Goal: Task Accomplishment & Management: Manage account settings

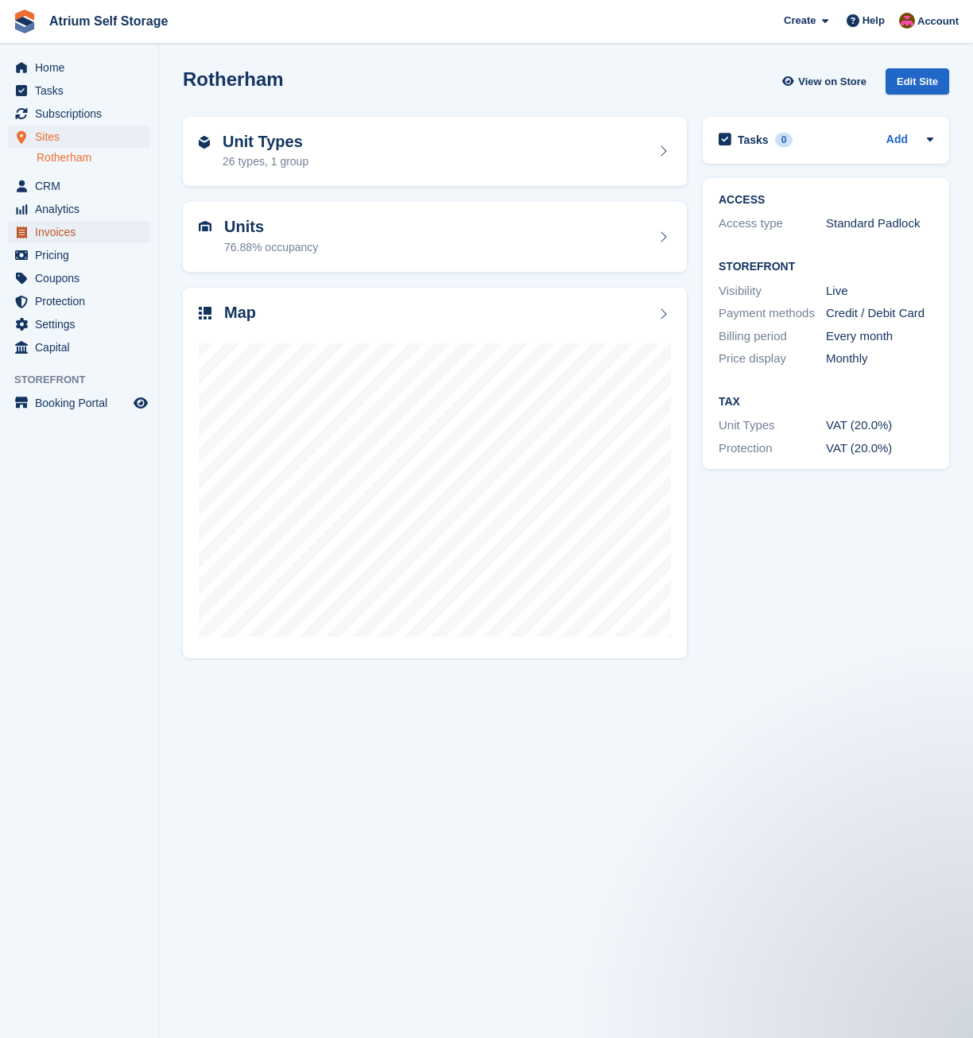
click at [55, 231] on span "Invoices" at bounding box center [82, 232] width 95 height 22
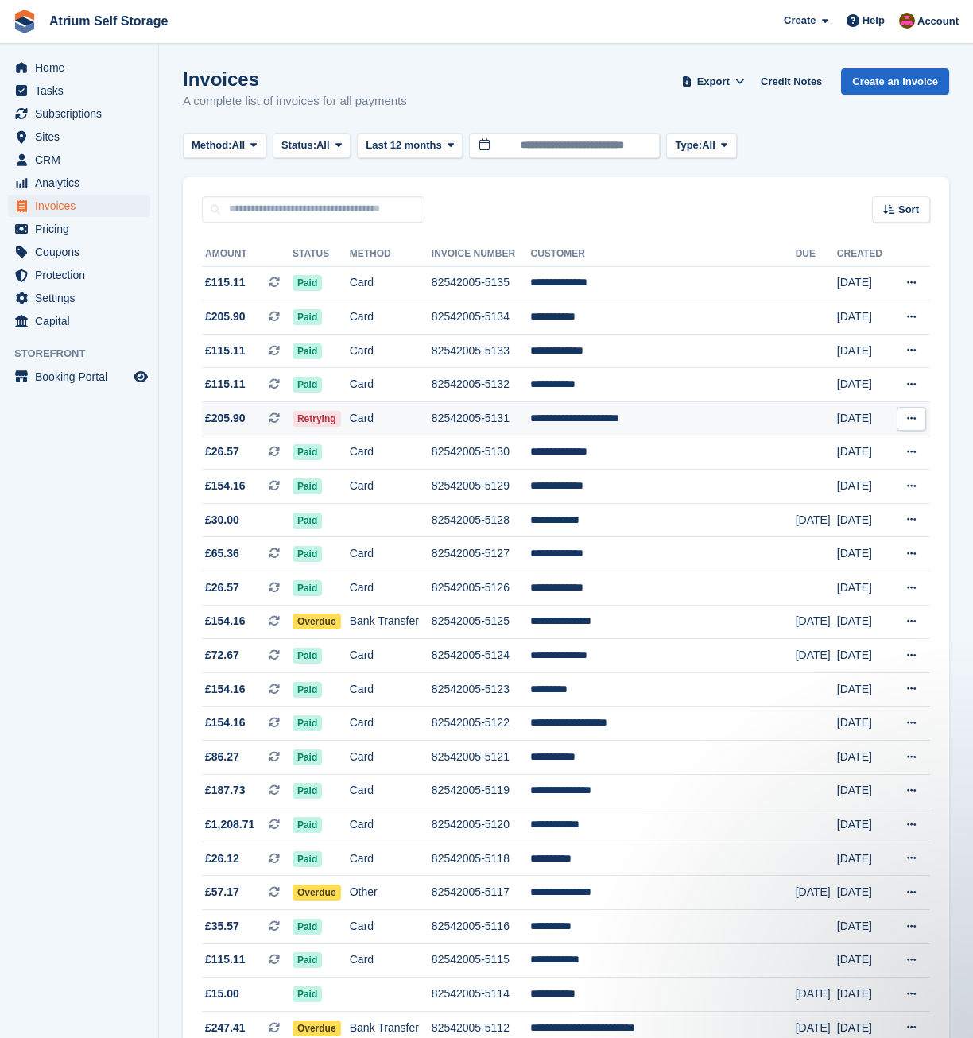
click at [525, 419] on td "82542005-5131" at bounding box center [481, 419] width 99 height 34
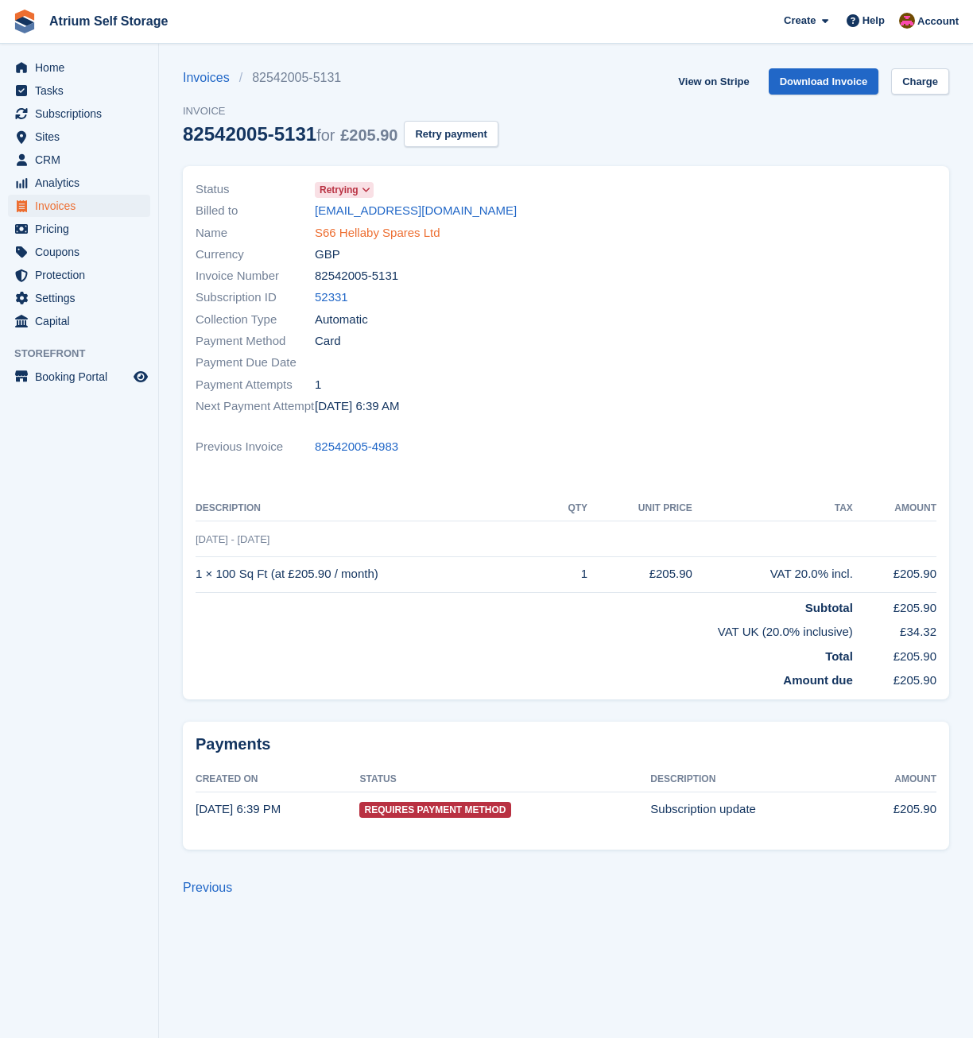
click at [406, 235] on link "S66 Hellaby Spares Ltd" at bounding box center [378, 233] width 126 height 18
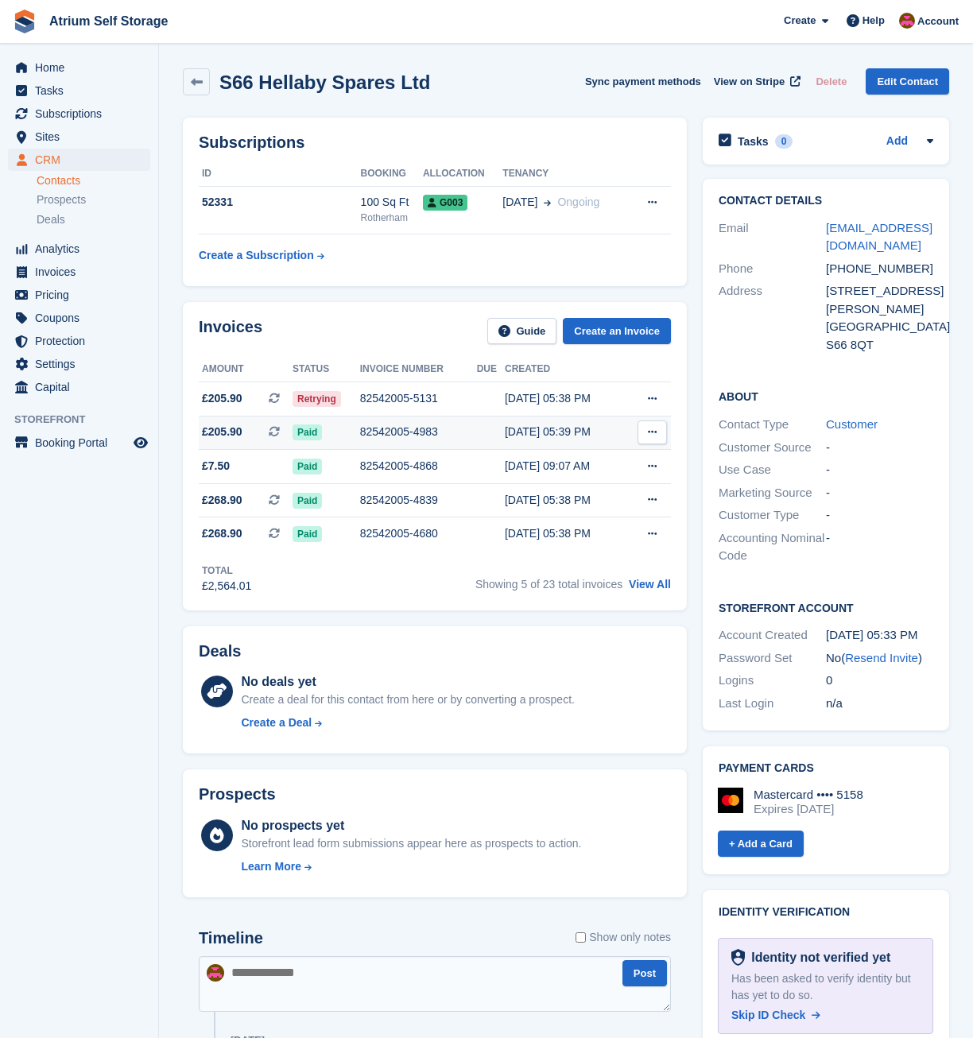
click at [413, 426] on div "82542005-4983" at bounding box center [418, 432] width 117 height 17
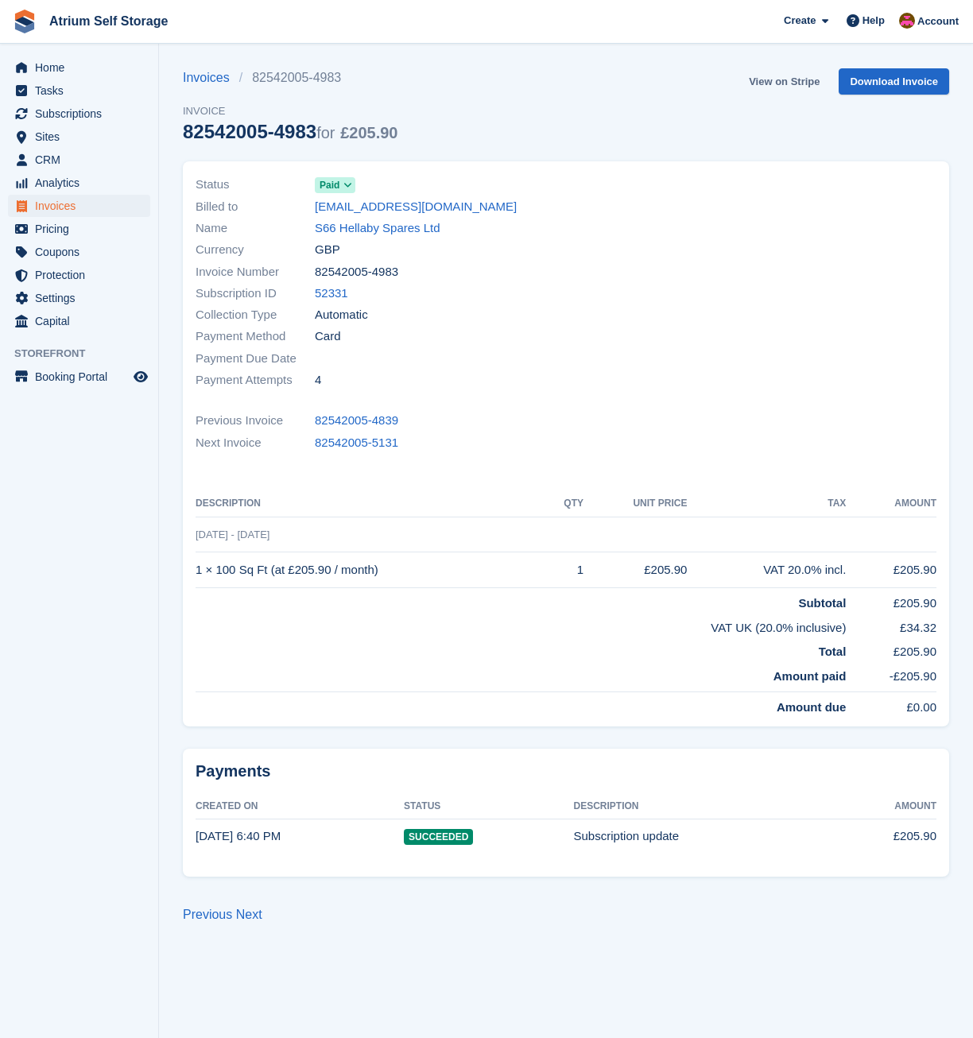
click at [784, 83] on link "View on Stripe" at bounding box center [783, 81] width 83 height 26
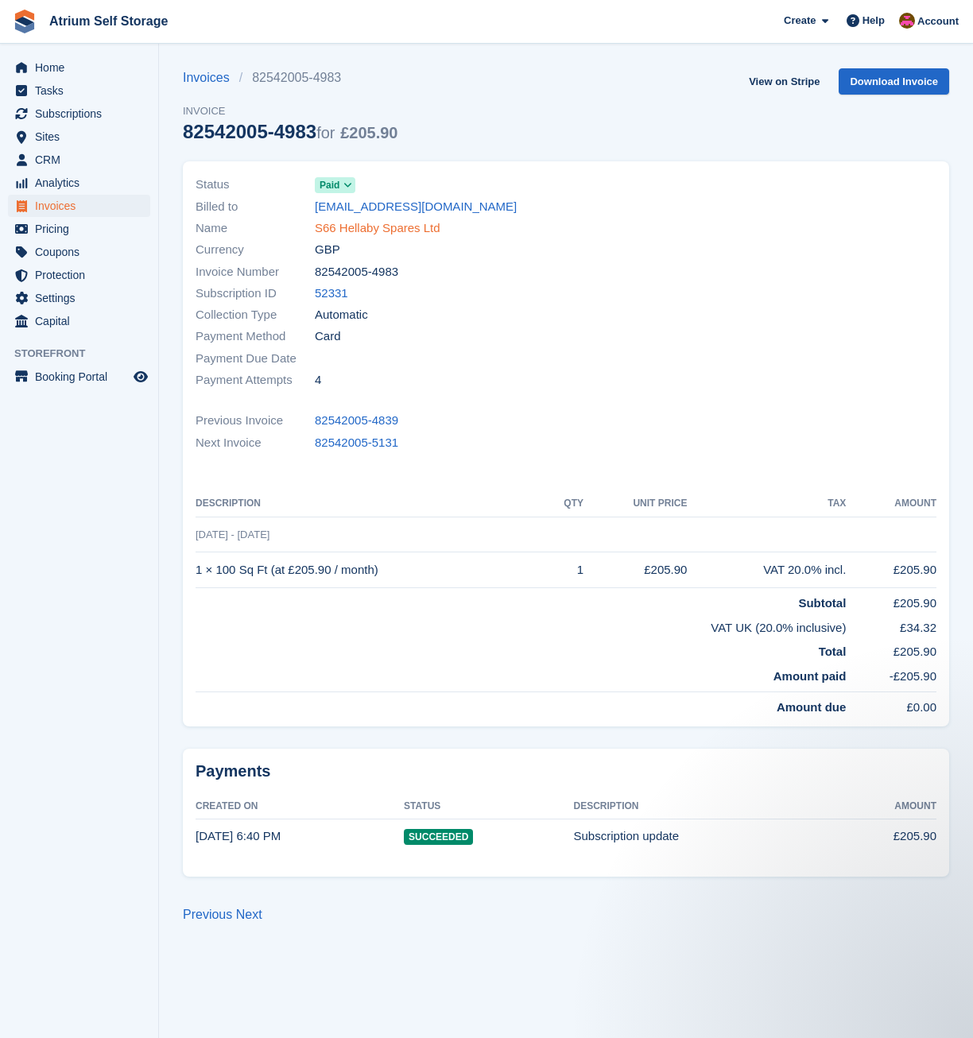
click at [349, 227] on link "S66 Hellaby Spares Ltd" at bounding box center [378, 228] width 126 height 18
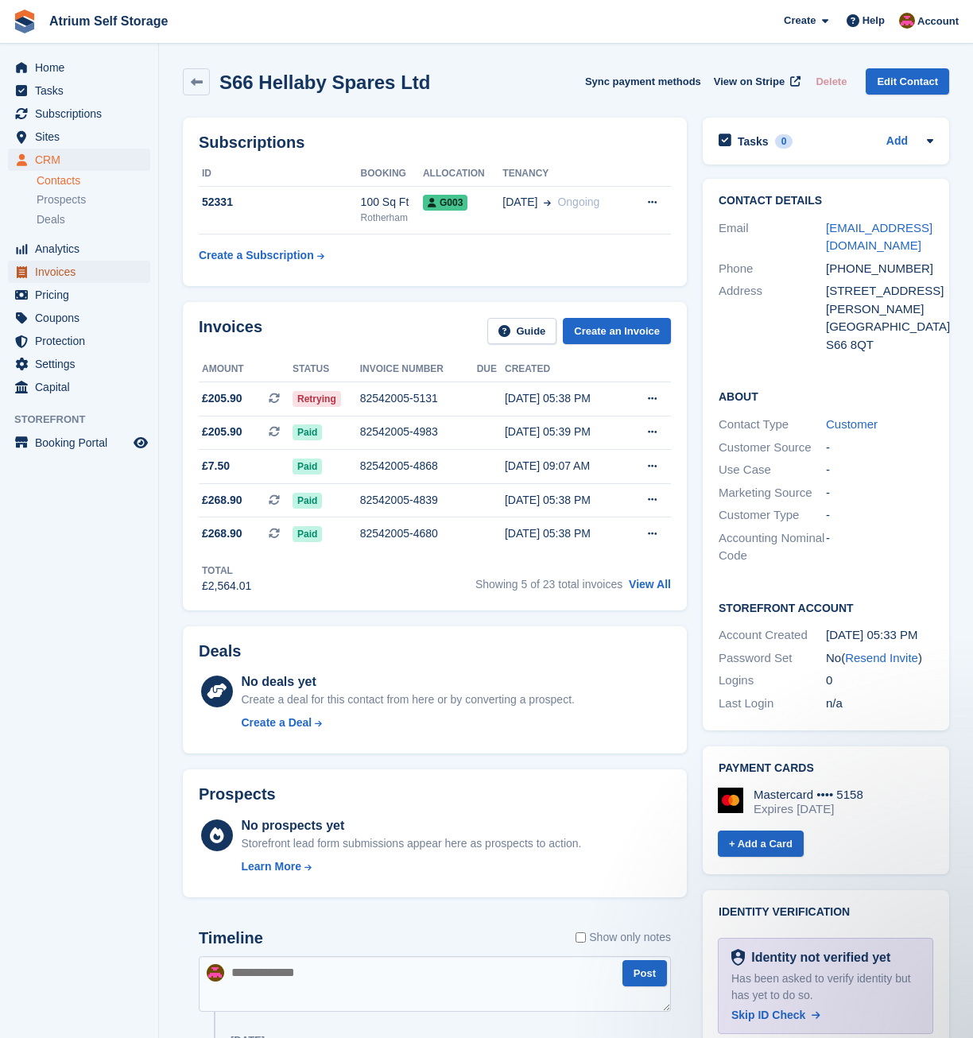
click at [78, 273] on span "Invoices" at bounding box center [82, 272] width 95 height 22
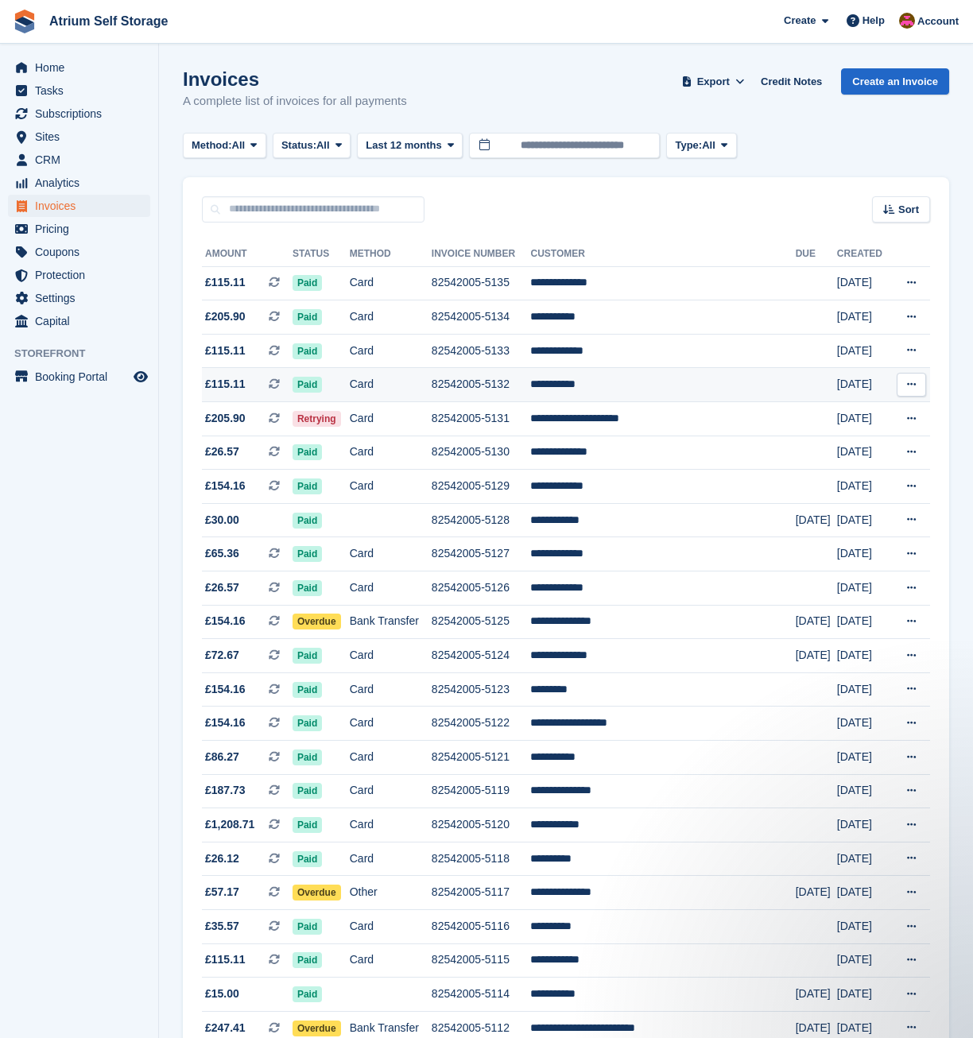
click at [432, 389] on td "Card" at bounding box center [391, 385] width 82 height 34
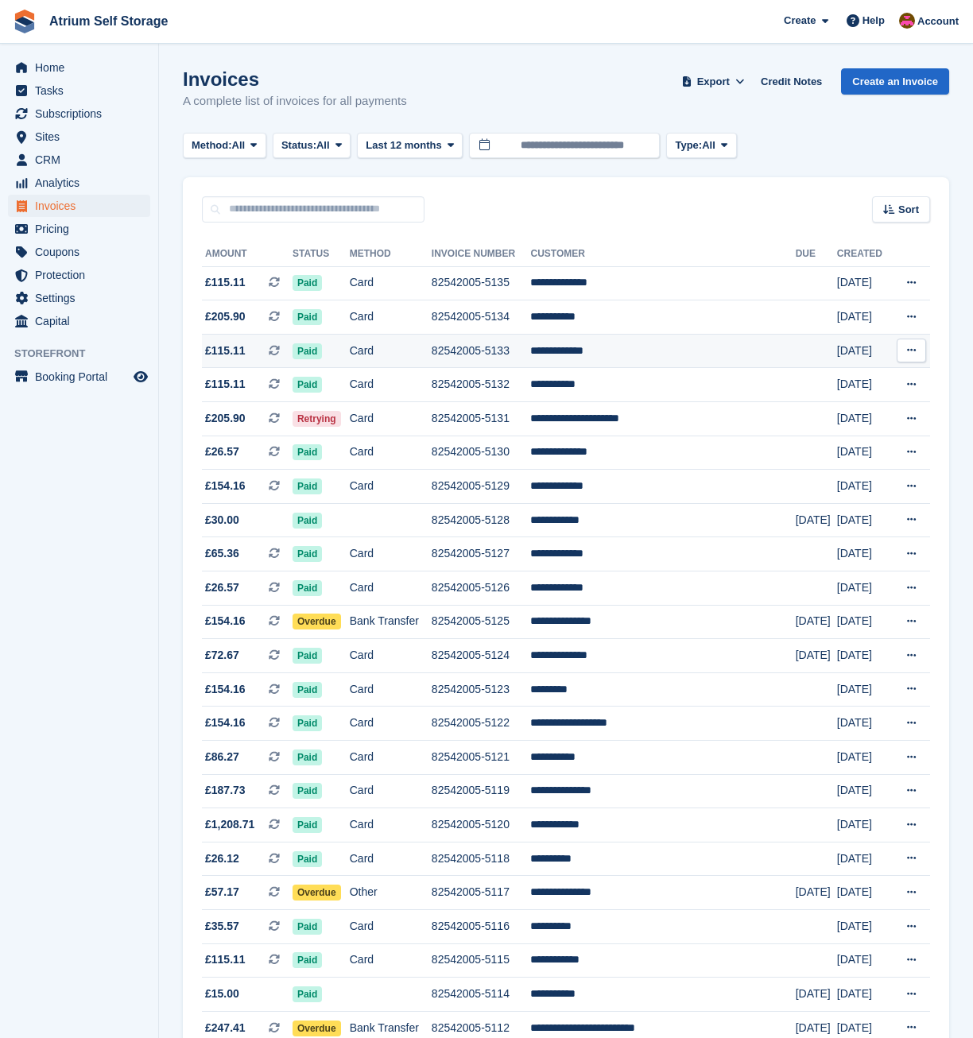
click at [617, 351] on td "**********" at bounding box center [662, 351] width 265 height 34
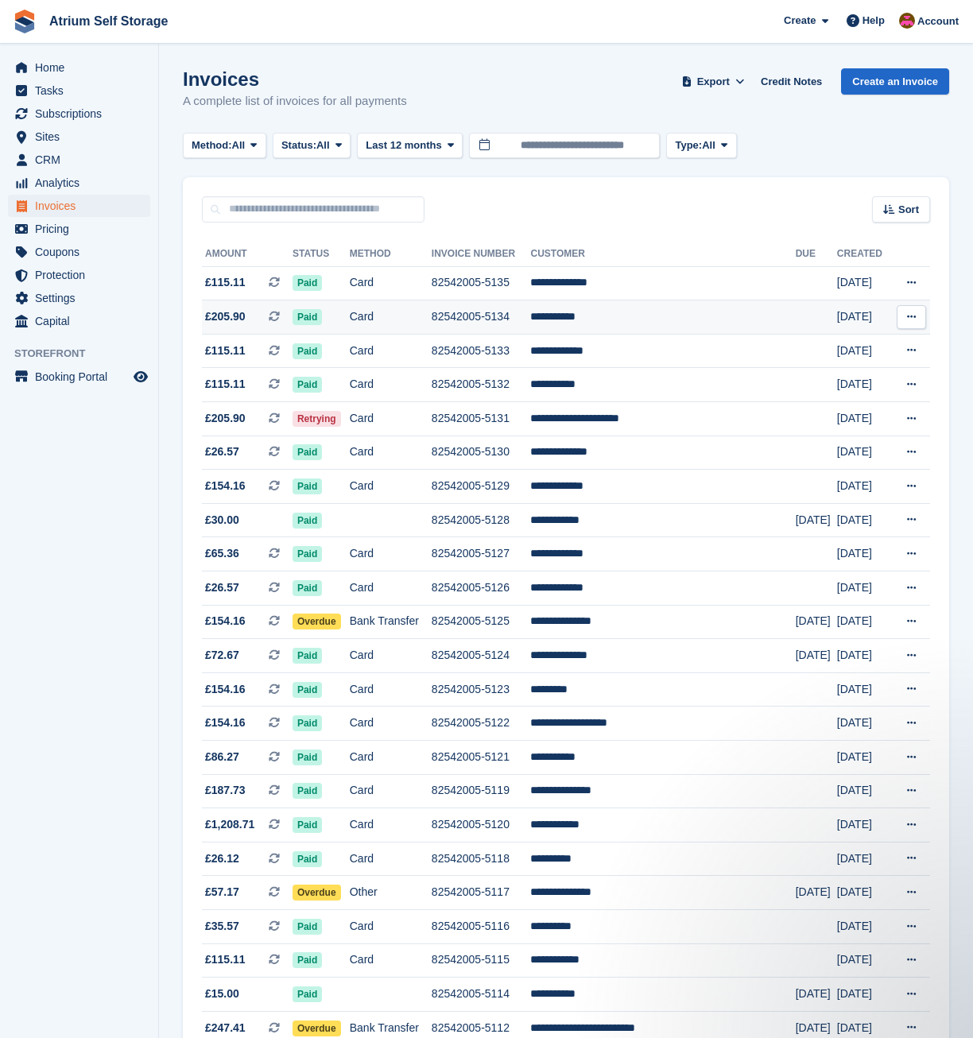
click at [597, 319] on td "**********" at bounding box center [662, 317] width 265 height 34
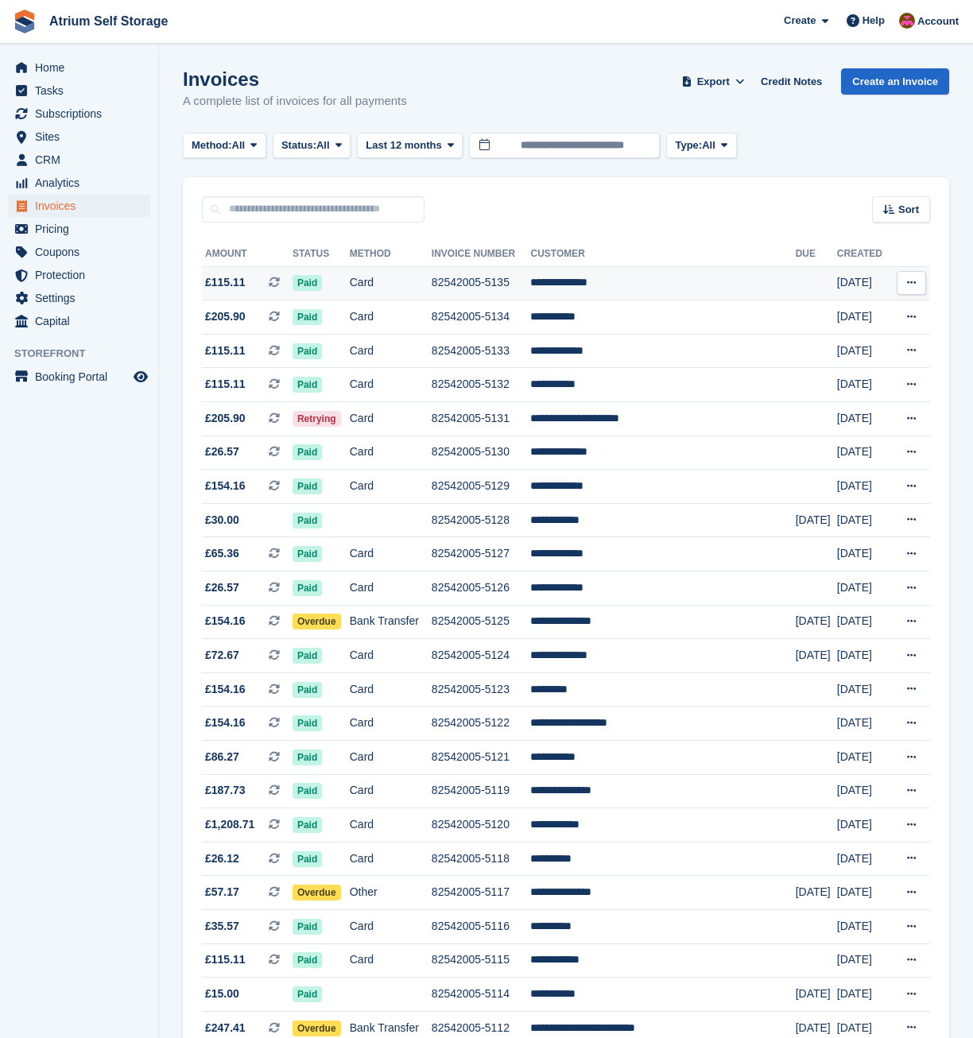
click at [531, 281] on td "82542005-5135" at bounding box center [481, 283] width 99 height 34
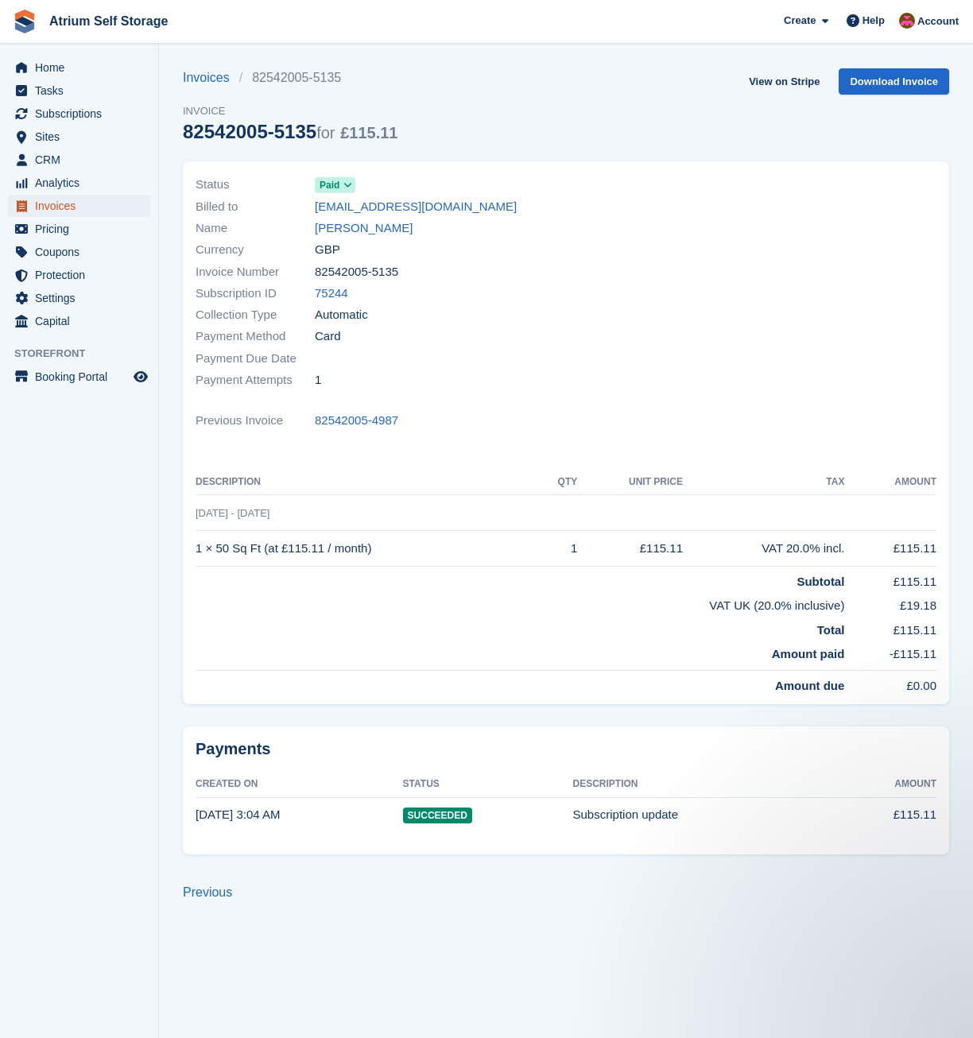
click at [31, 203] on link "Invoices" at bounding box center [79, 206] width 142 height 22
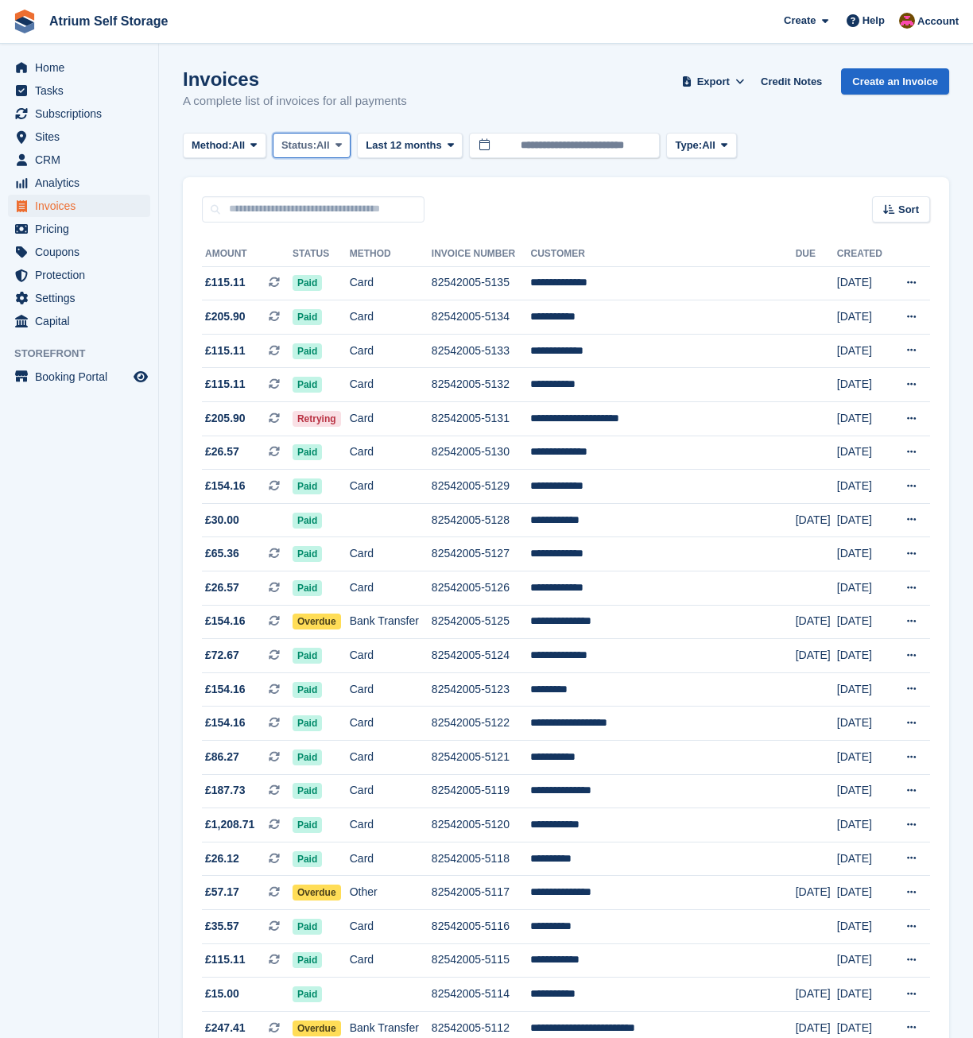
click at [339, 140] on span at bounding box center [338, 145] width 13 height 13
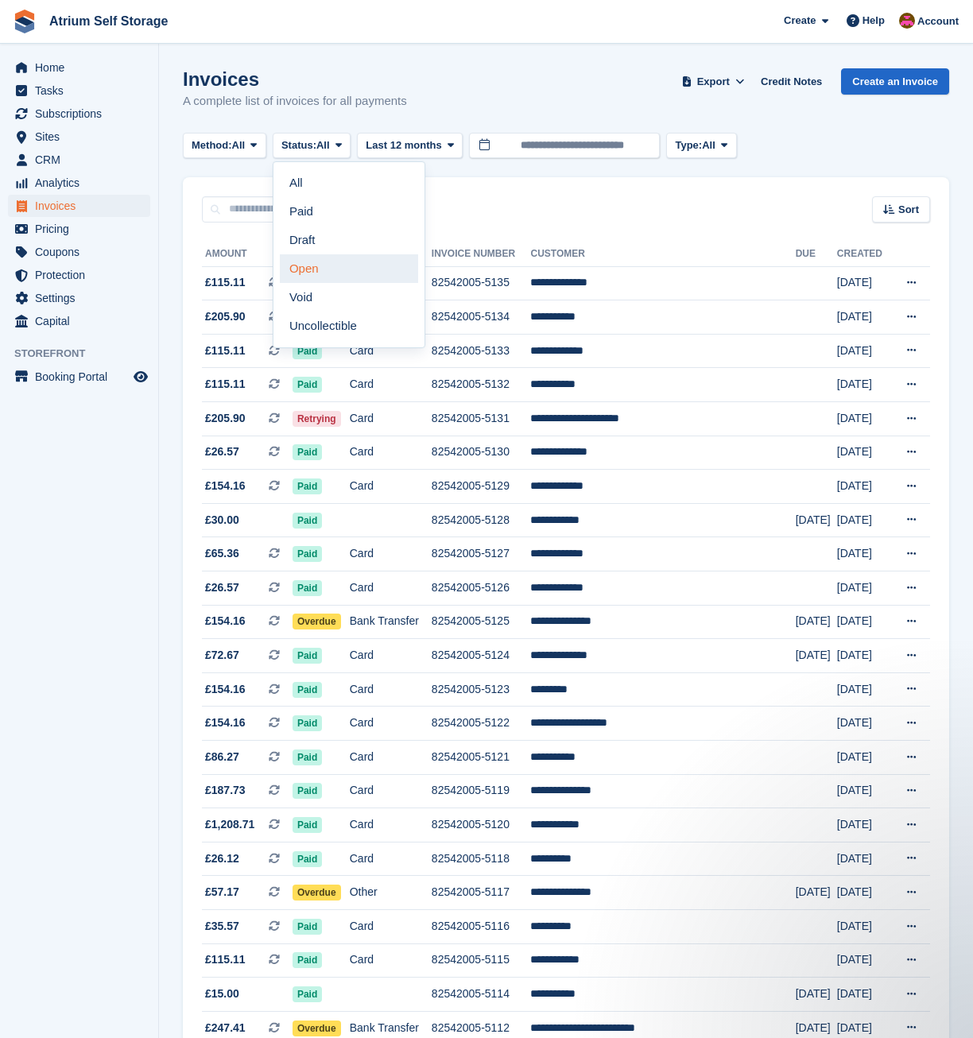
click at [335, 275] on link "Open" at bounding box center [349, 268] width 138 height 29
